Goal: Task Accomplishment & Management: Manage account settings

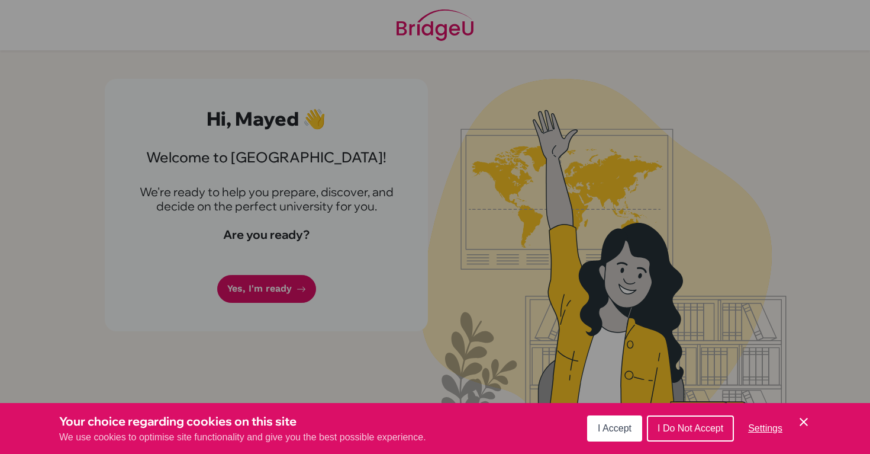
click at [602, 424] on span "I Accept" at bounding box center [615, 428] width 34 height 10
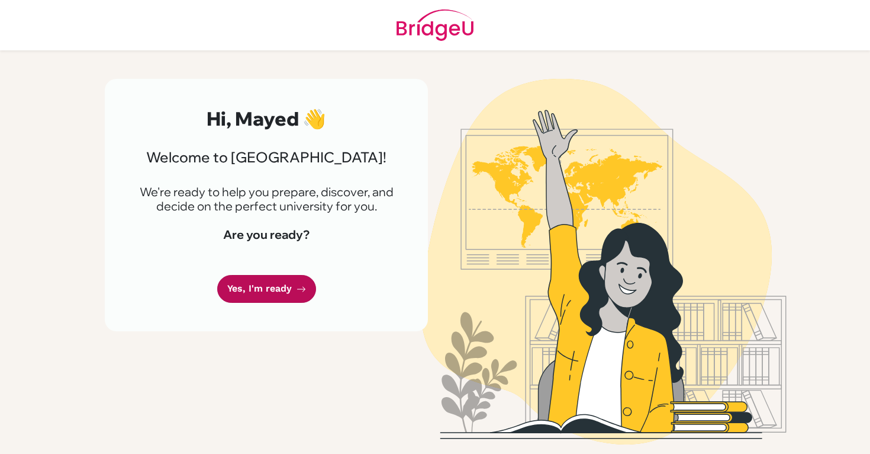
click at [272, 289] on link "Yes, I'm ready" at bounding box center [266, 289] width 99 height 28
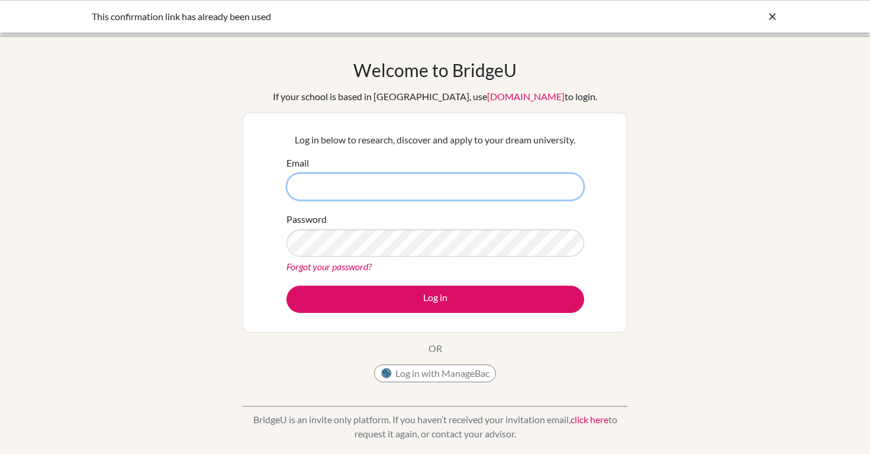
type input "[EMAIL_ADDRESS][DOMAIN_NAME]"
click at [769, 17] on icon at bounding box center [773, 17] width 12 height 12
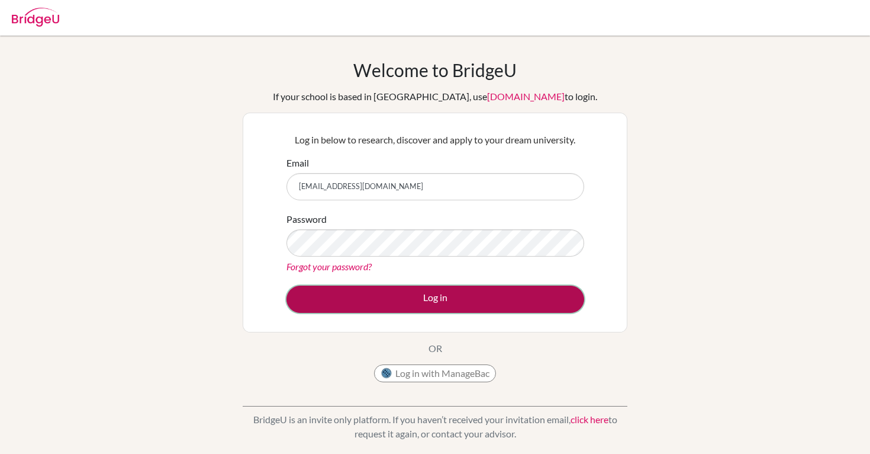
click at [407, 290] on button "Log in" at bounding box center [436, 298] width 298 height 27
